Goal: Navigation & Orientation: Understand site structure

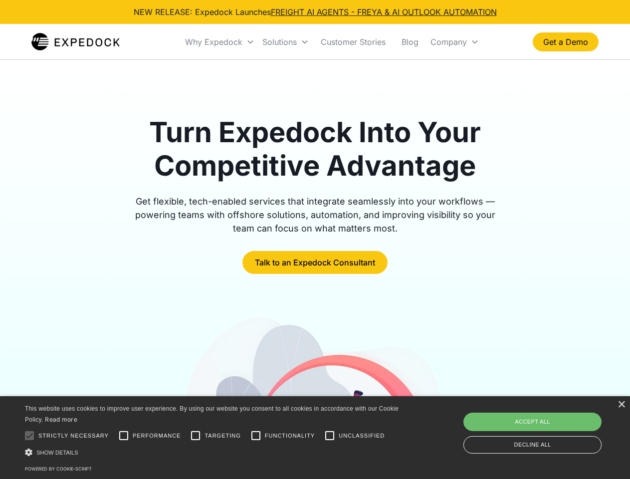
click at [220, 42] on div "Why Expedock" at bounding box center [213, 42] width 57 height 10
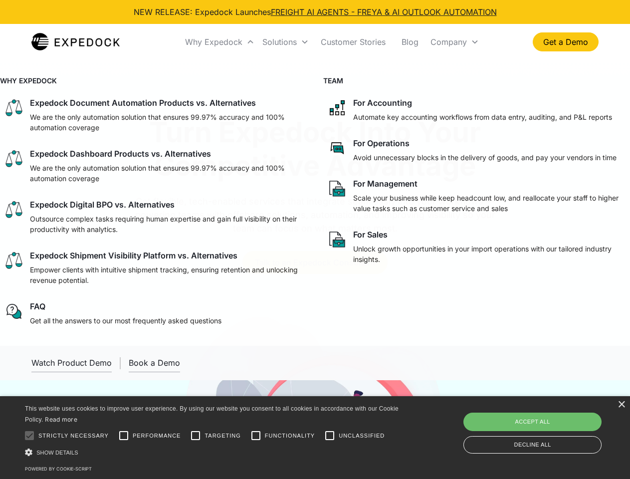
click at [286, 42] on div "Solutions" at bounding box center [280, 42] width 34 height 10
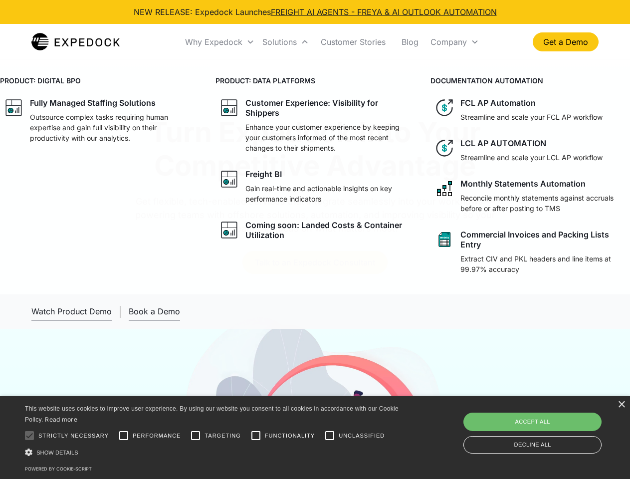
click at [455, 42] on div "Company" at bounding box center [449, 42] width 36 height 10
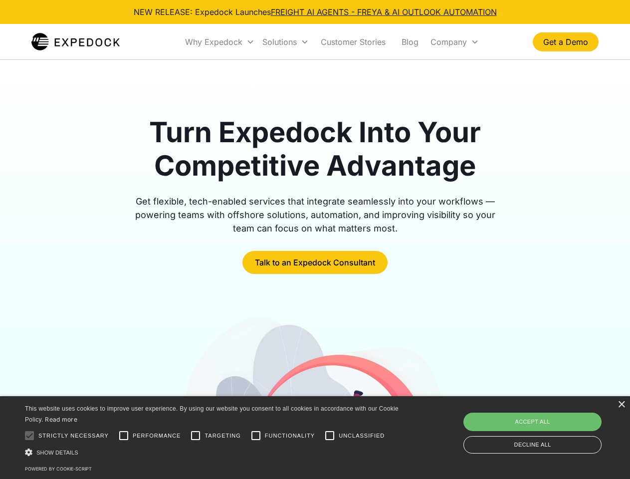
click at [29, 436] on div at bounding box center [29, 436] width 20 height 20
click at [124, 436] on input "Performance" at bounding box center [124, 436] width 20 height 20
checkbox input "true"
click at [196, 436] on input "Targeting" at bounding box center [196, 436] width 20 height 20
checkbox input "true"
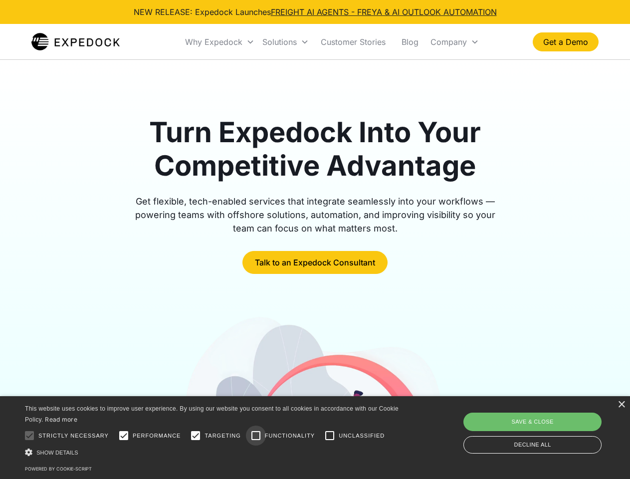
click at [256, 436] on input "Functionality" at bounding box center [256, 436] width 20 height 20
checkbox input "true"
click at [330, 436] on input "Unclassified" at bounding box center [330, 436] width 20 height 20
checkbox input "true"
click at [214, 452] on div "Show details Hide details" at bounding box center [213, 452] width 377 height 10
